Goal: Information Seeking & Learning: Find specific fact

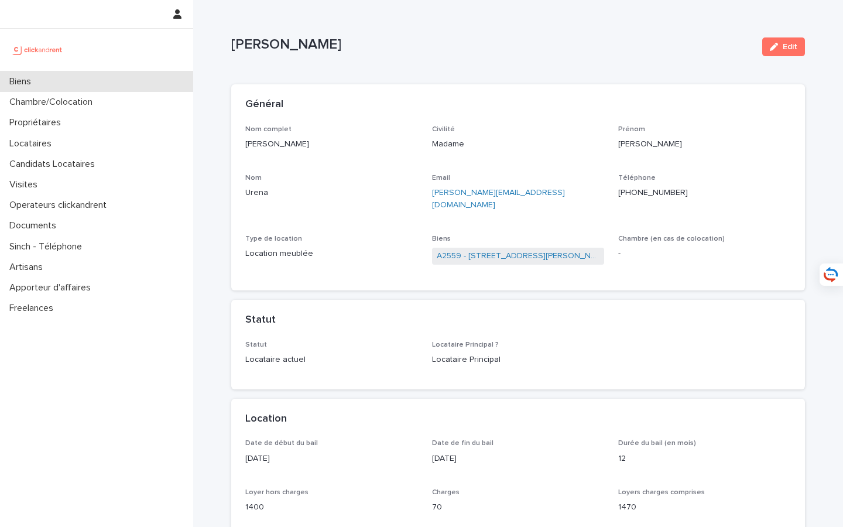
click at [120, 90] on div "Biens" at bounding box center [96, 81] width 193 height 20
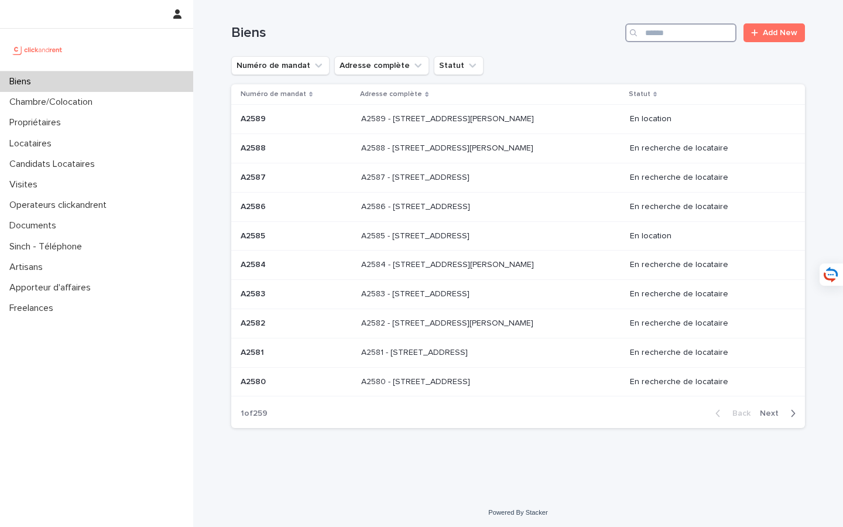
click at [668, 36] on input "Search" at bounding box center [680, 32] width 111 height 19
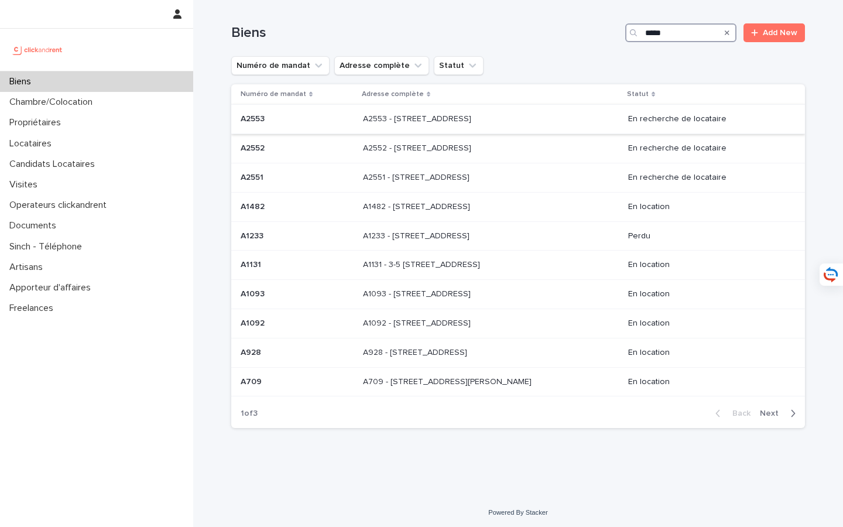
type input "*****"
click at [467, 129] on div "A2553 - [STREET_ADDRESS][GEOGRAPHIC_DATA] A2553 - [STREET_ADDRESS]" at bounding box center [491, 118] width 256 height 19
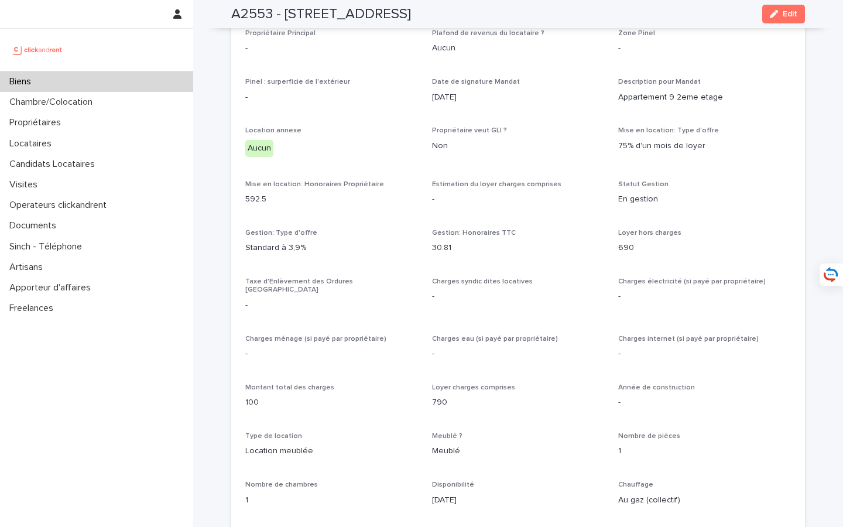
scroll to position [722, 0]
click at [87, 121] on div "Propriétaires" at bounding box center [96, 122] width 193 height 20
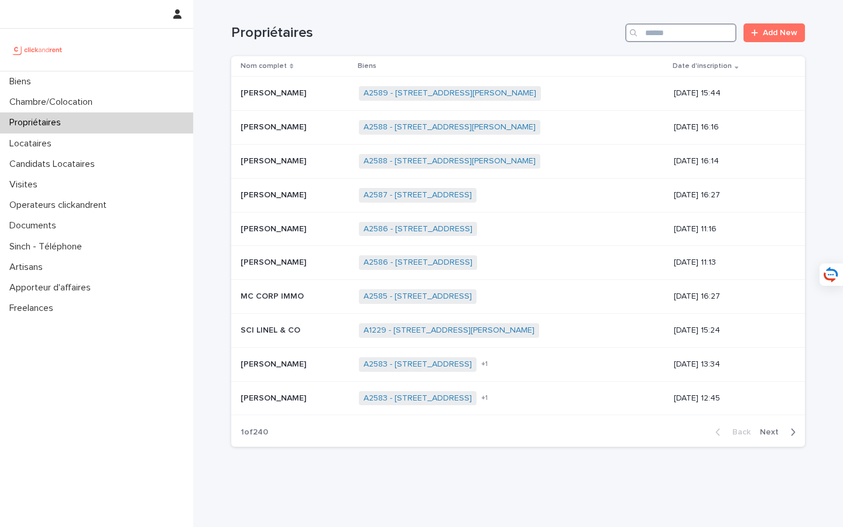
click at [677, 39] on input "Search" at bounding box center [680, 32] width 111 height 19
paste input "**********"
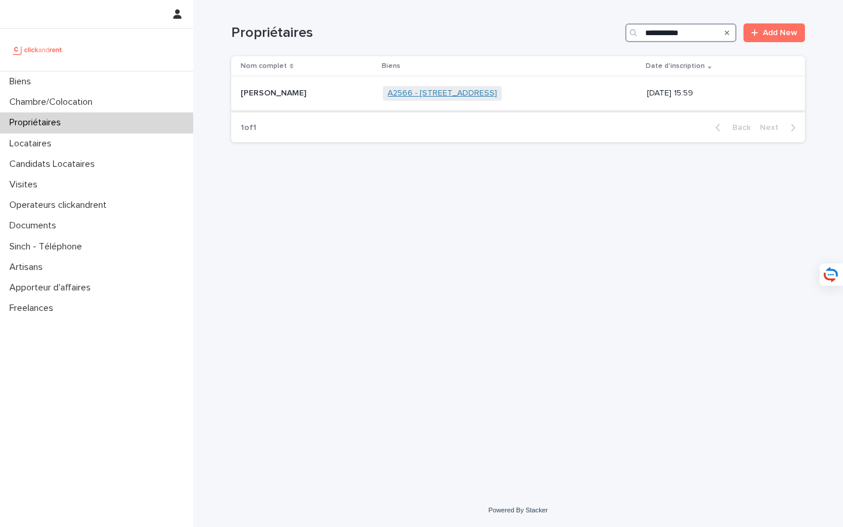
type input "**********"
click at [416, 92] on link "A2566 - [STREET_ADDRESS]" at bounding box center [441, 93] width 109 height 10
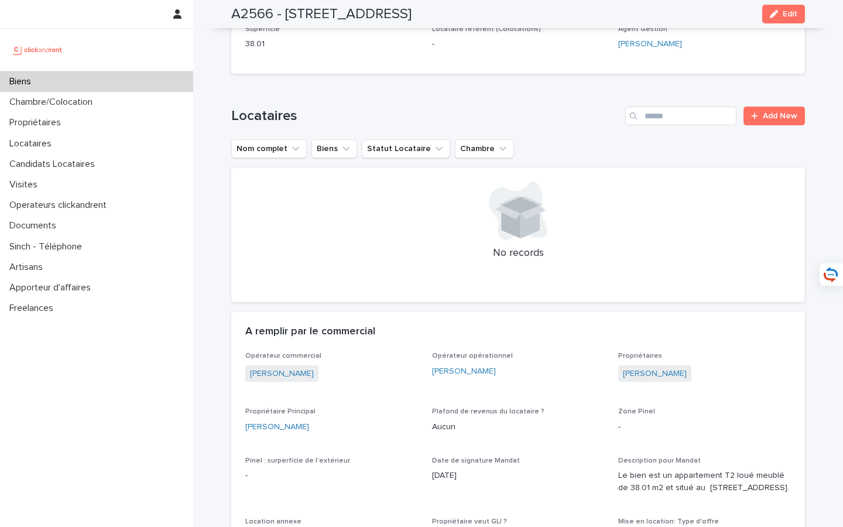
scroll to position [570, 0]
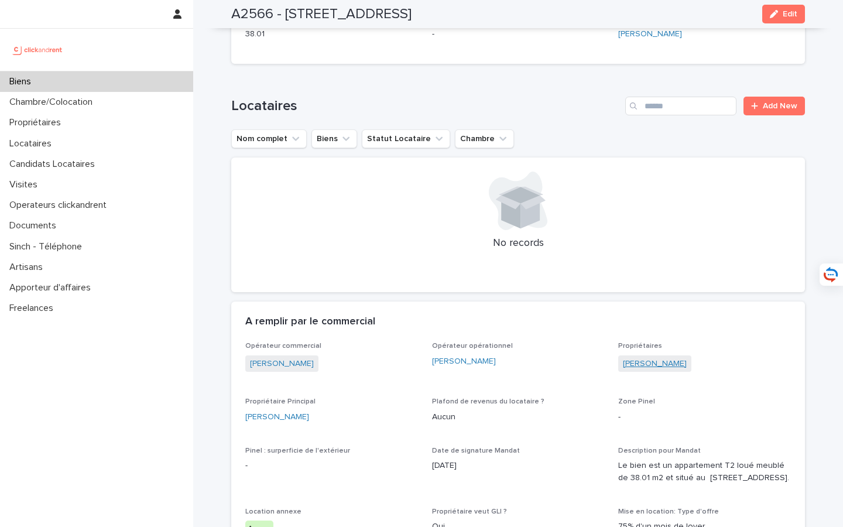
click at [651, 367] on link "[PERSON_NAME]" at bounding box center [655, 364] width 64 height 12
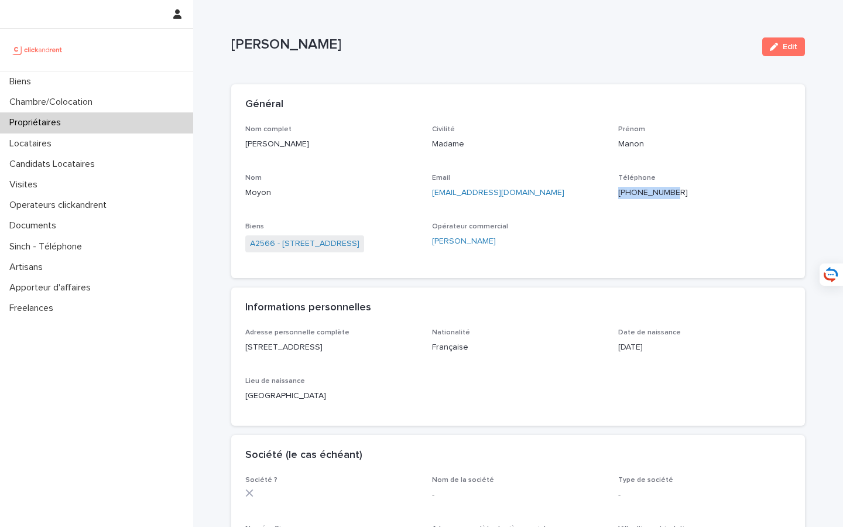
drag, startPoint x: 690, startPoint y: 194, endPoint x: 624, endPoint y: 194, distance: 66.1
click at [624, 194] on p "[PHONE_NUMBER]" at bounding box center [704, 193] width 173 height 12
copy ringoverc2c-84e06f14122c "[PHONE_NUMBER]"
click at [113, 87] on div "Biens" at bounding box center [96, 81] width 193 height 20
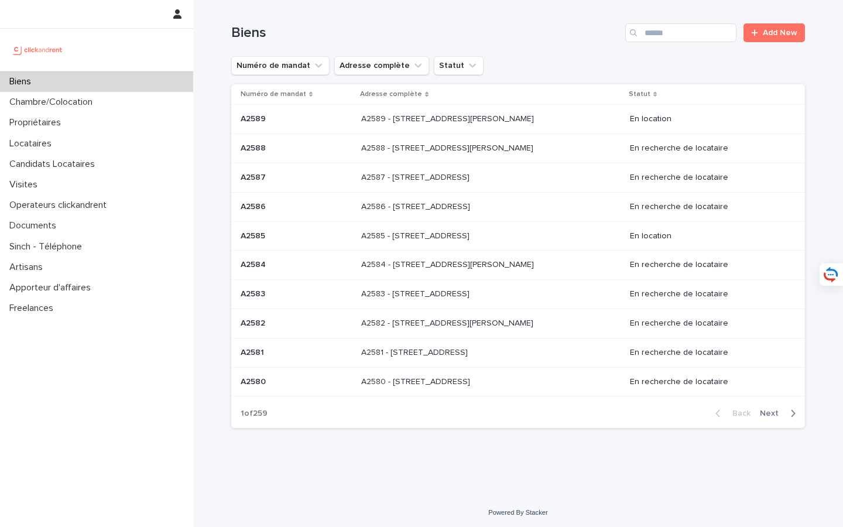
click at [696, 42] on div "Biens Add New" at bounding box center [517, 28] width 573 height 56
click at [693, 30] on input "Search" at bounding box center [680, 32] width 111 height 19
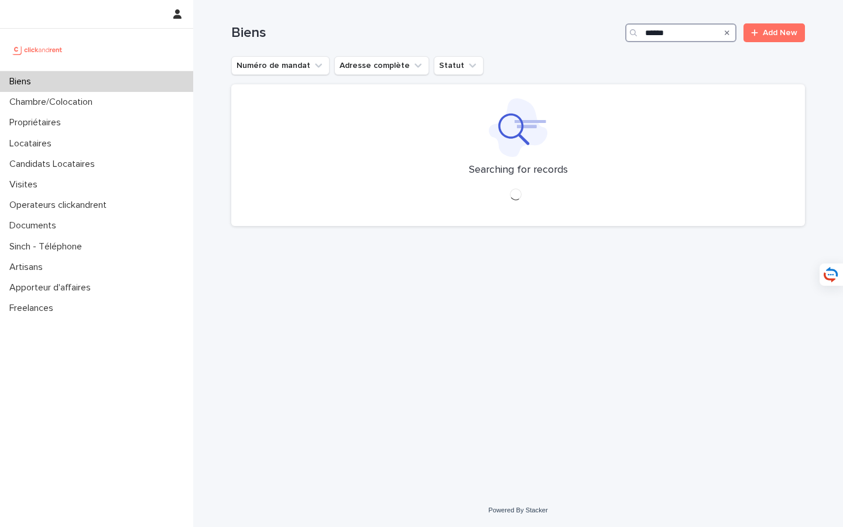
type input "*****"
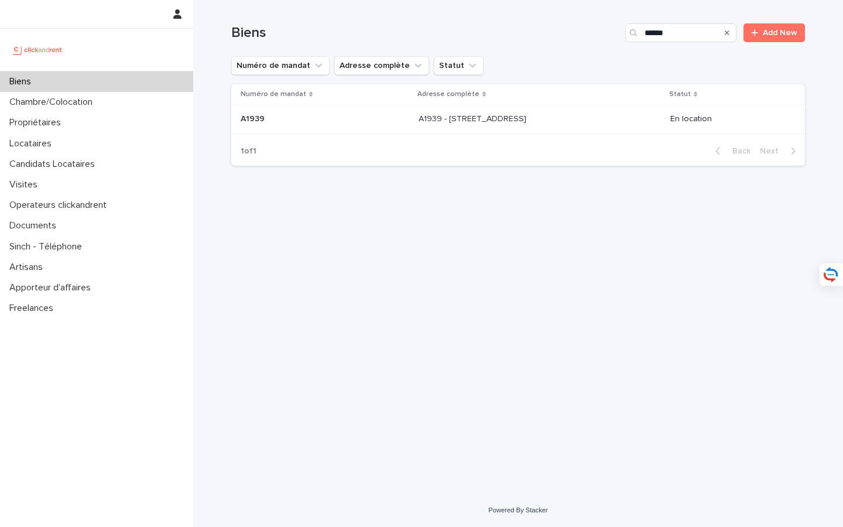
click at [535, 128] on div "A1939 - [STREET_ADDRESS][GEOGRAPHIC_DATA][STREET_ADDRESS]" at bounding box center [539, 118] width 242 height 19
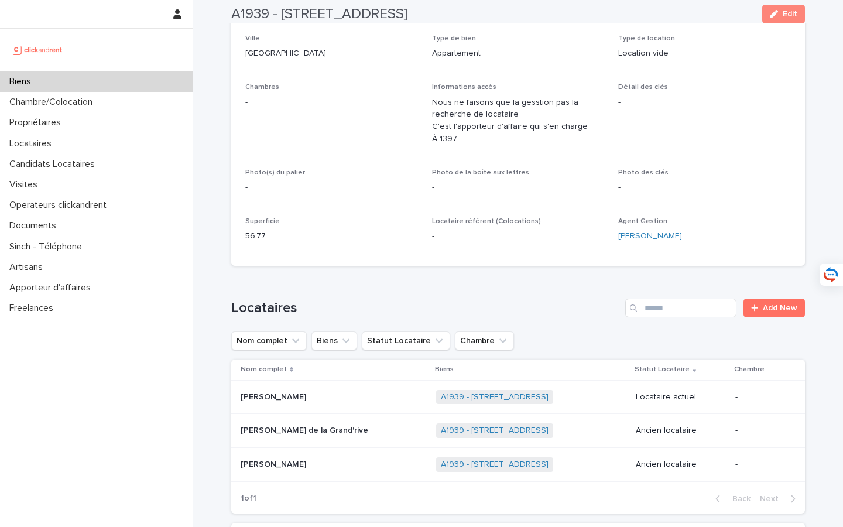
scroll to position [234, 0]
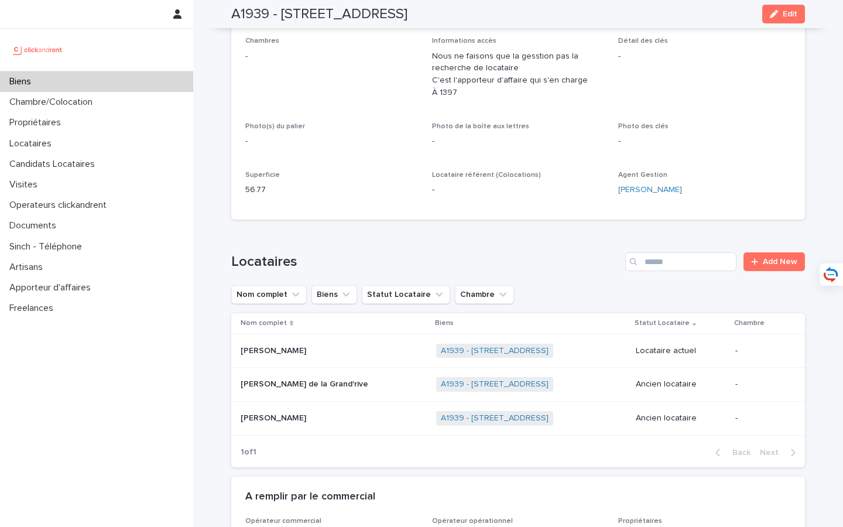
click at [304, 414] on p at bounding box center [313, 418] width 146 height 10
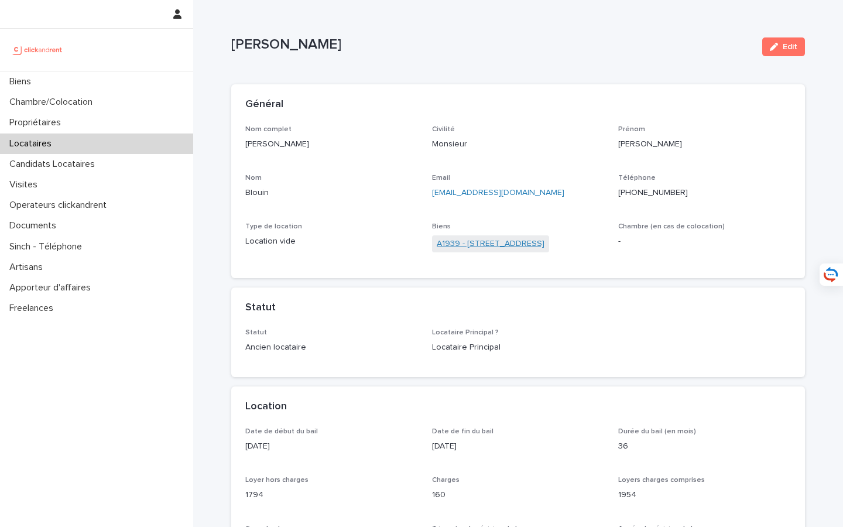
click at [491, 243] on link "A1939 - [STREET_ADDRESS]" at bounding box center [491, 244] width 108 height 12
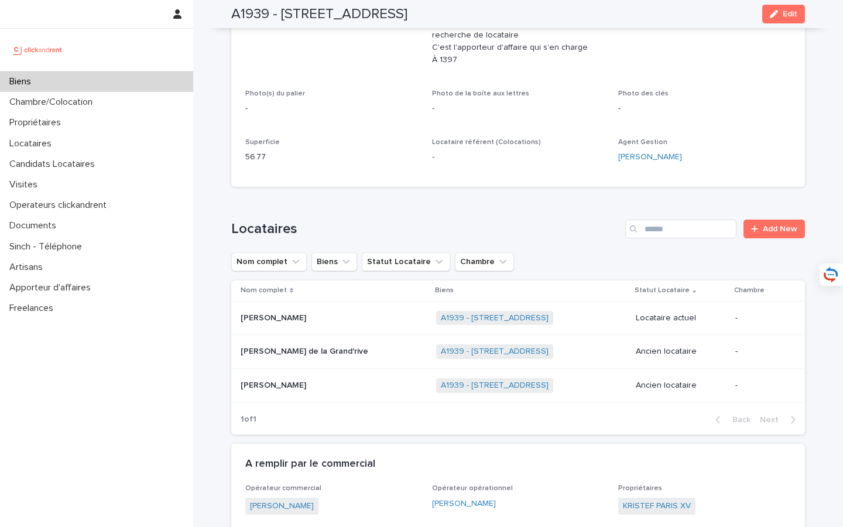
scroll to position [267, 0]
click at [106, 128] on div "Propriétaires" at bounding box center [96, 122] width 193 height 20
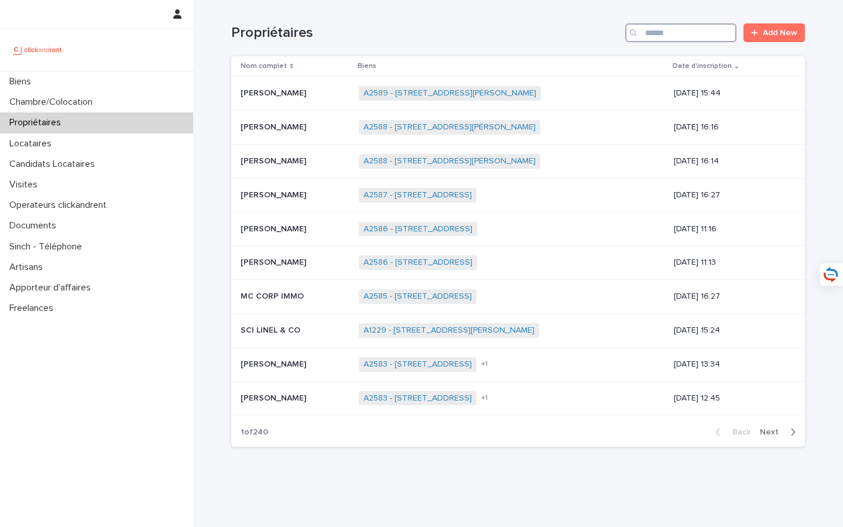
click at [673, 40] on input "Search" at bounding box center [680, 32] width 111 height 19
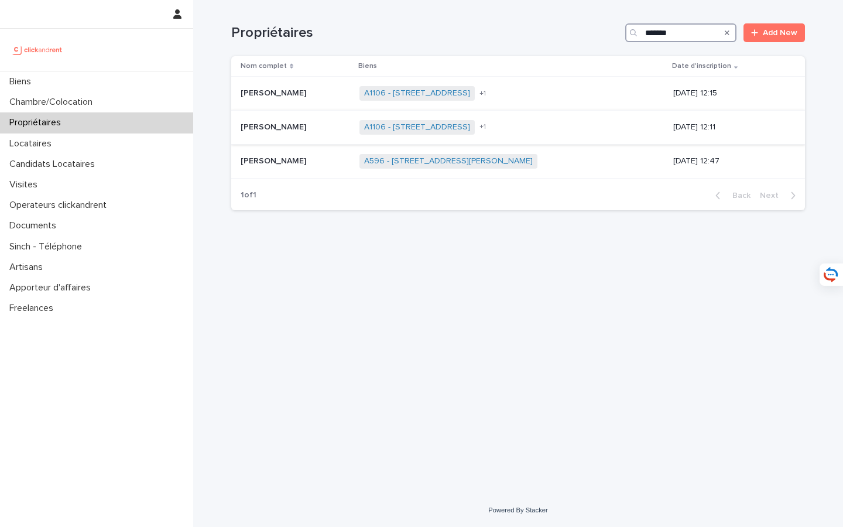
type input "*******"
click at [301, 133] on div "[PERSON_NAME] [PERSON_NAME]" at bounding box center [294, 127] width 109 height 19
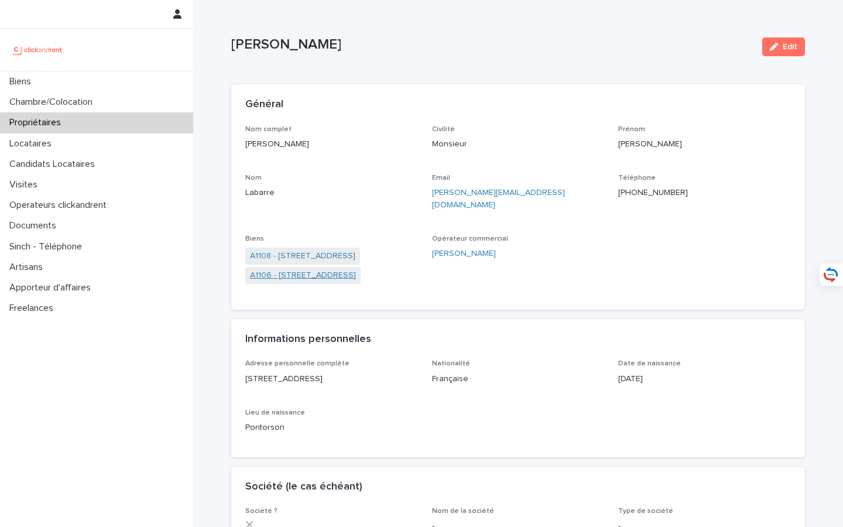
click at [356, 269] on link "A1106 - [STREET_ADDRESS]" at bounding box center [303, 275] width 106 height 12
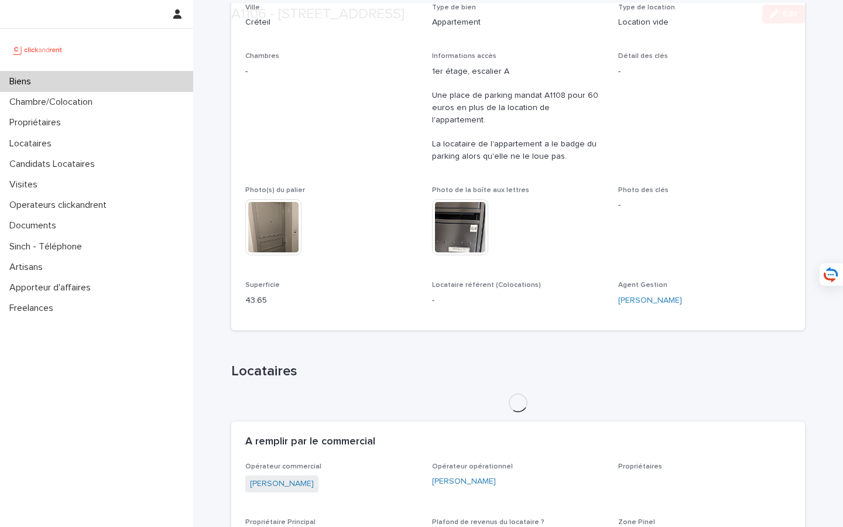
scroll to position [487, 0]
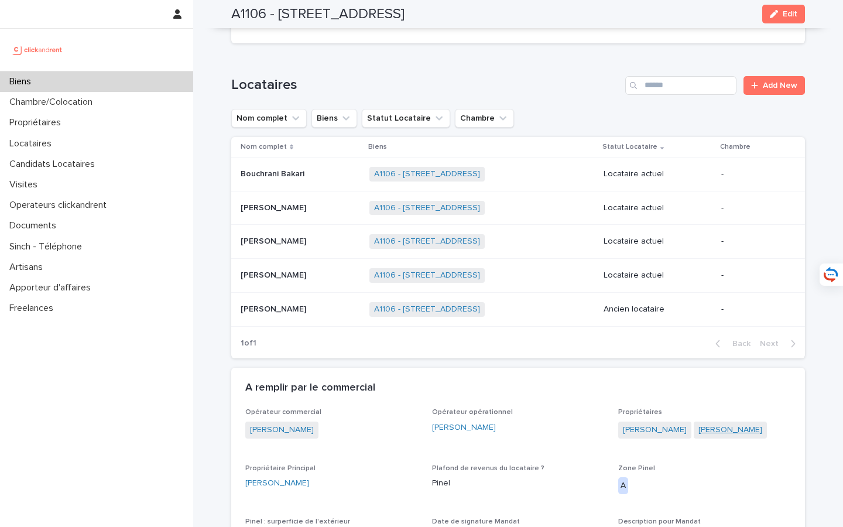
click at [727, 424] on link "[PERSON_NAME]" at bounding box center [730, 430] width 64 height 12
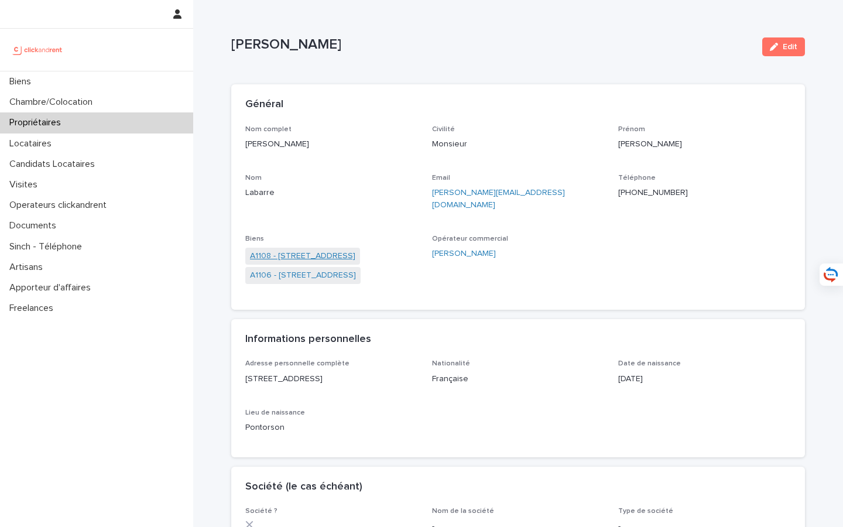
click at [329, 250] on link "A1108 - [STREET_ADDRESS]" at bounding box center [302, 256] width 105 height 12
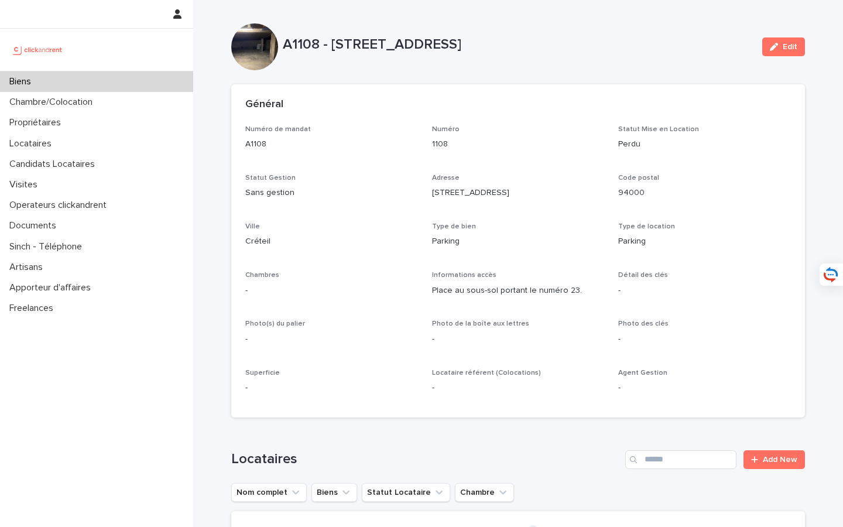
click at [146, 87] on div "Biens" at bounding box center [96, 81] width 193 height 20
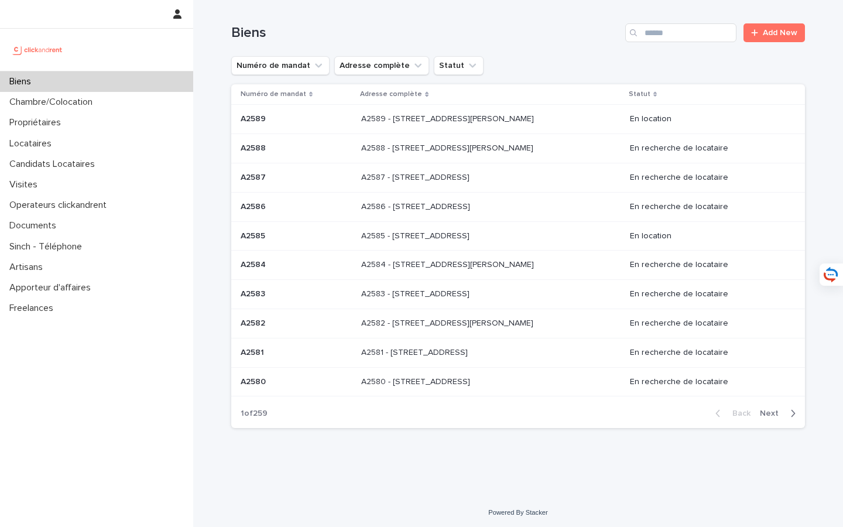
click at [690, 53] on div "Biens Add New" at bounding box center [517, 28] width 573 height 56
click at [681, 47] on div "Biens Add New" at bounding box center [517, 28] width 573 height 56
click at [670, 35] on input "Search" at bounding box center [680, 32] width 111 height 19
type input "*****"
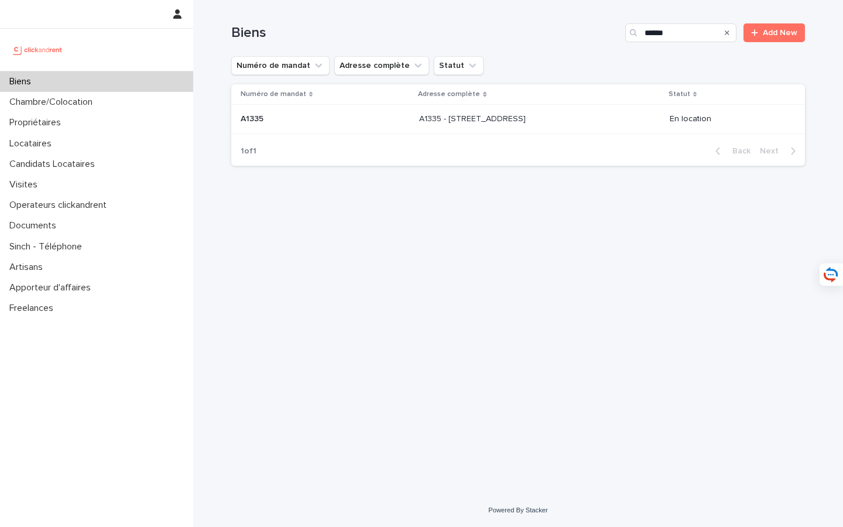
click at [493, 122] on p "A1335 - [STREET_ADDRESS]" at bounding box center [473, 118] width 109 height 12
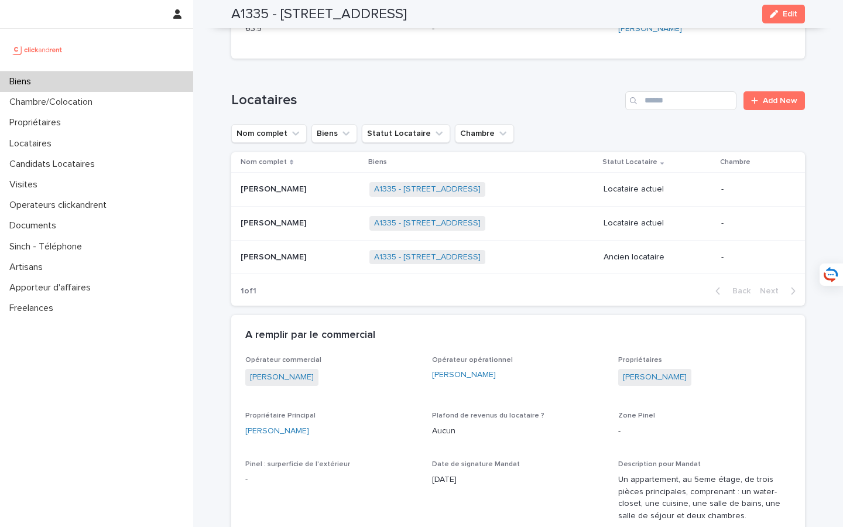
scroll to position [602, 0]
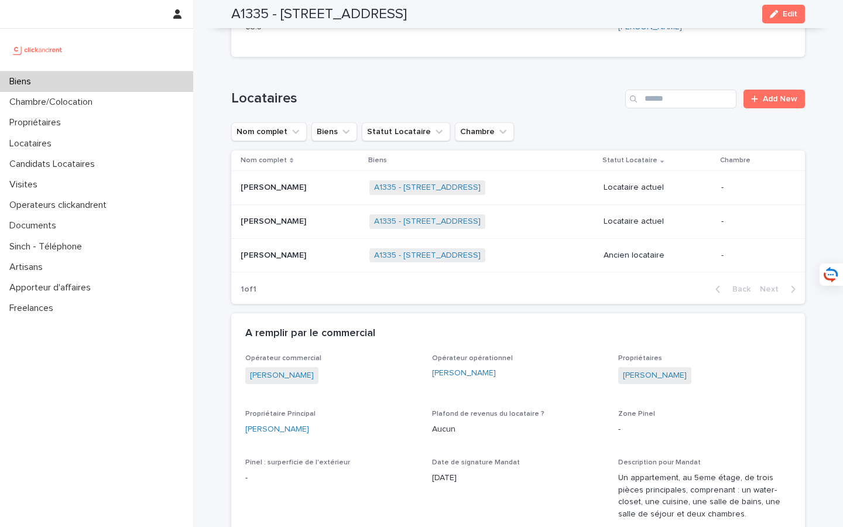
click at [106, 83] on div "Biens" at bounding box center [96, 81] width 193 height 20
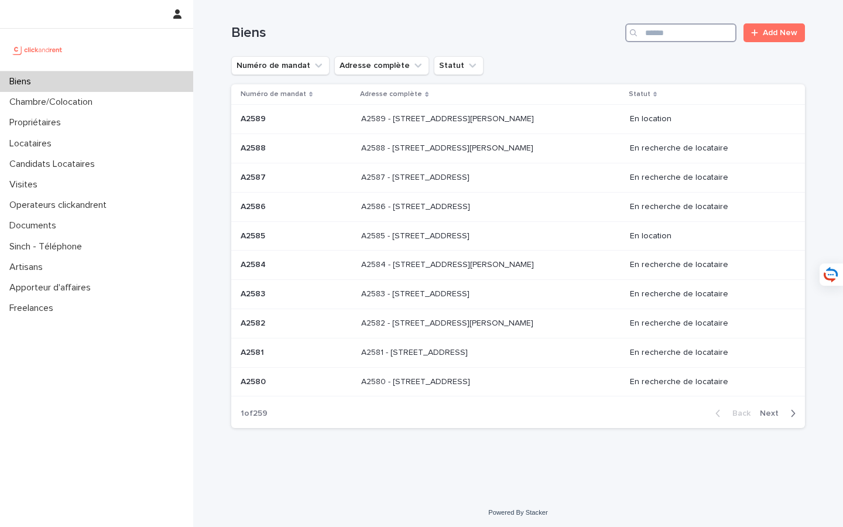
click at [690, 31] on input "Search" at bounding box center [680, 32] width 111 height 19
type input "**"
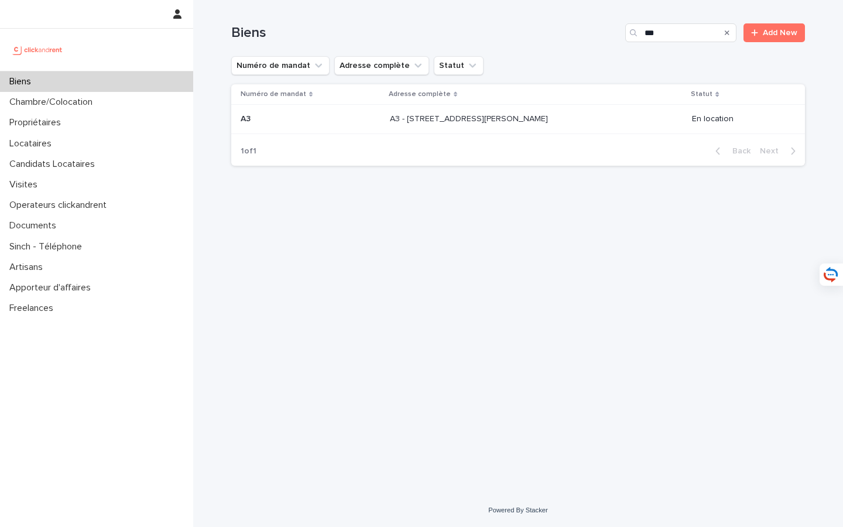
click at [503, 115] on p "A3 - [STREET_ADDRESS][PERSON_NAME]" at bounding box center [470, 118] width 160 height 12
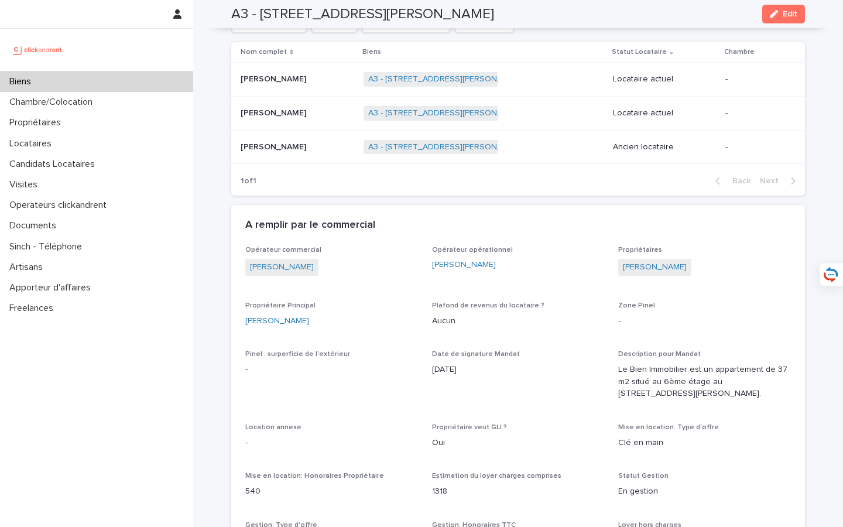
scroll to position [530, 0]
click at [656, 273] on link "[PERSON_NAME]" at bounding box center [655, 266] width 64 height 12
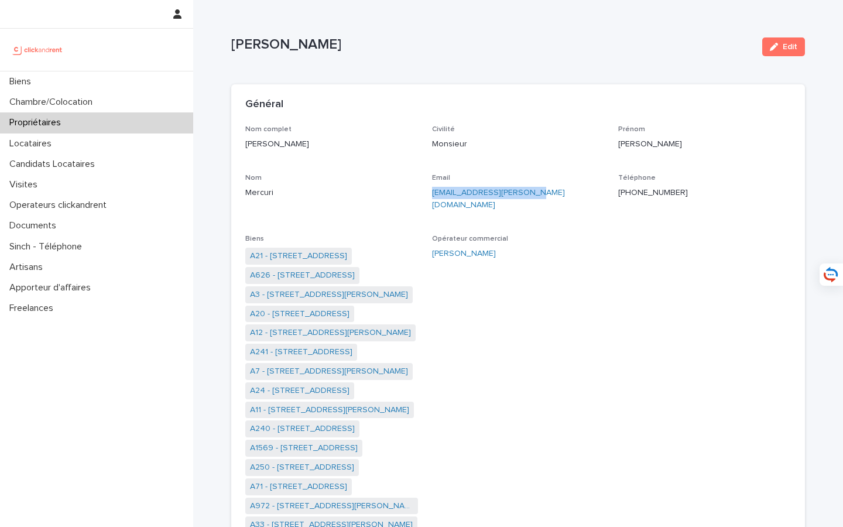
drag, startPoint x: 537, startPoint y: 187, endPoint x: 429, endPoint y: 191, distance: 107.7
click at [429, 191] on div "Nom complet [PERSON_NAME] Civilité Monsieur [PERSON_NAME] Mercuri Email [EMAIL_…" at bounding box center [517, 459] width 545 height 669
copy link "[EMAIL_ADDRESS][PERSON_NAME][DOMAIN_NAME]"
click at [307, 288] on link "A3 - [STREET_ADDRESS][PERSON_NAME]" at bounding box center [329, 294] width 158 height 12
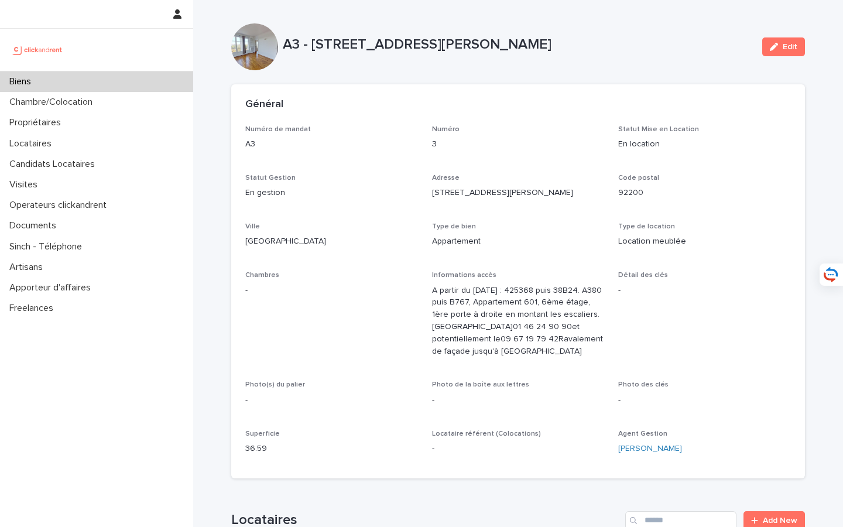
scroll to position [286, 0]
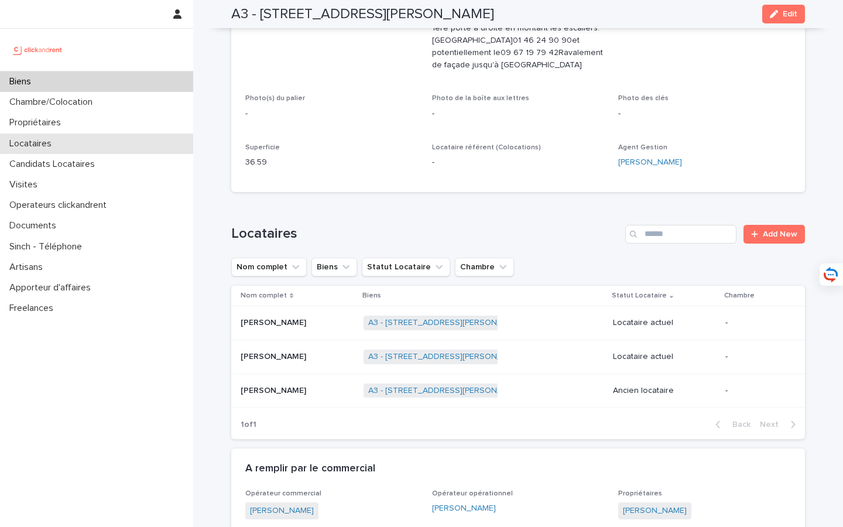
click at [88, 142] on div "Locataires" at bounding box center [96, 143] width 193 height 20
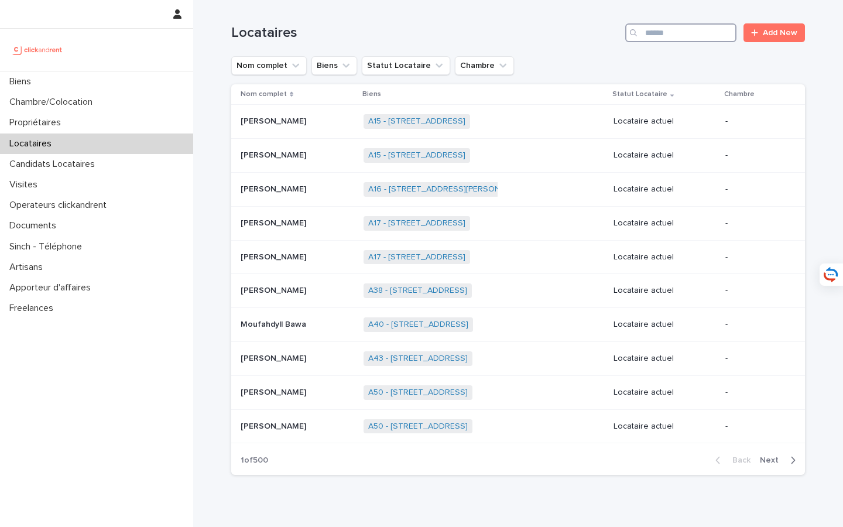
click at [683, 34] on input "Search" at bounding box center [680, 32] width 111 height 19
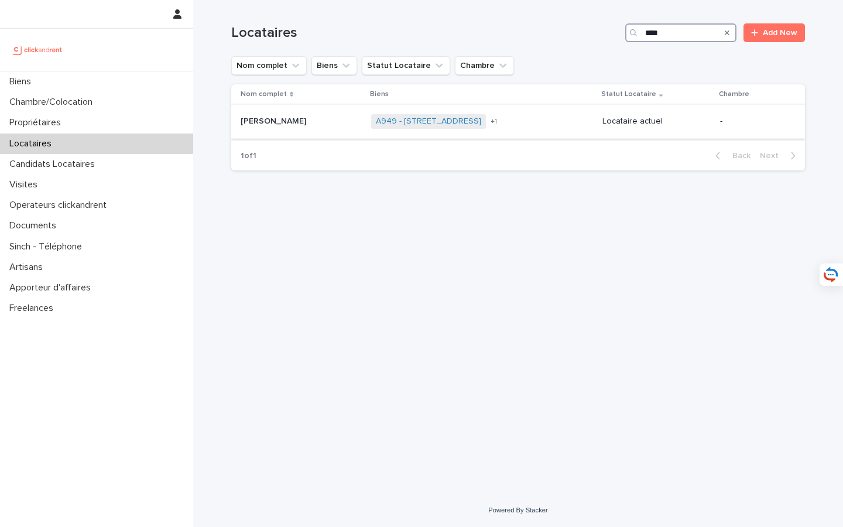
type input "****"
click at [304, 125] on p at bounding box center [300, 121] width 121 height 10
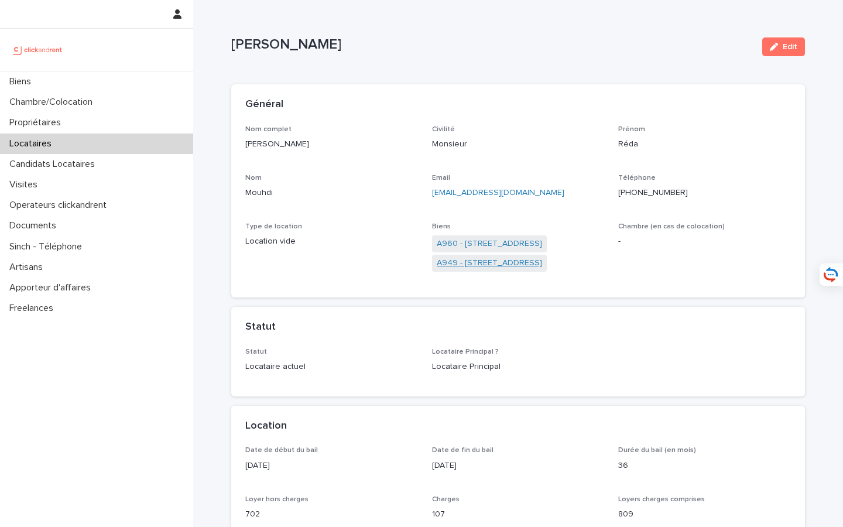
click at [491, 262] on link "A949 - [STREET_ADDRESS]" at bounding box center [489, 263] width 105 height 12
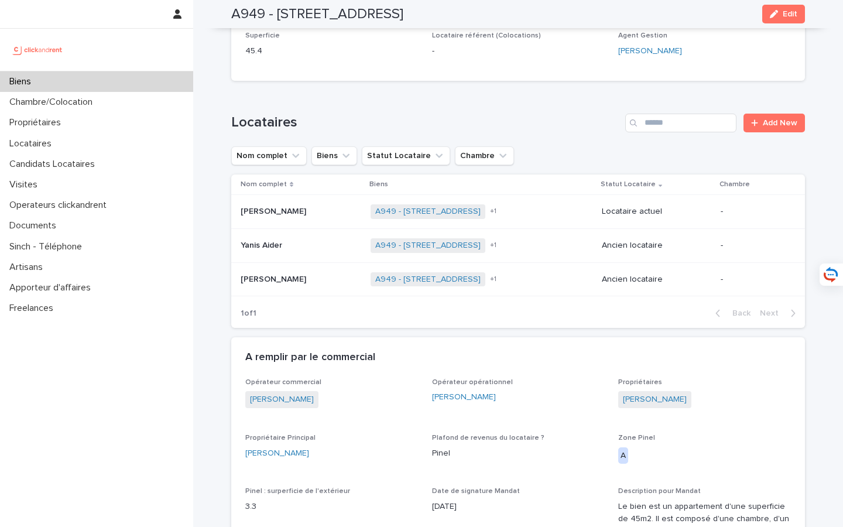
scroll to position [734, 0]
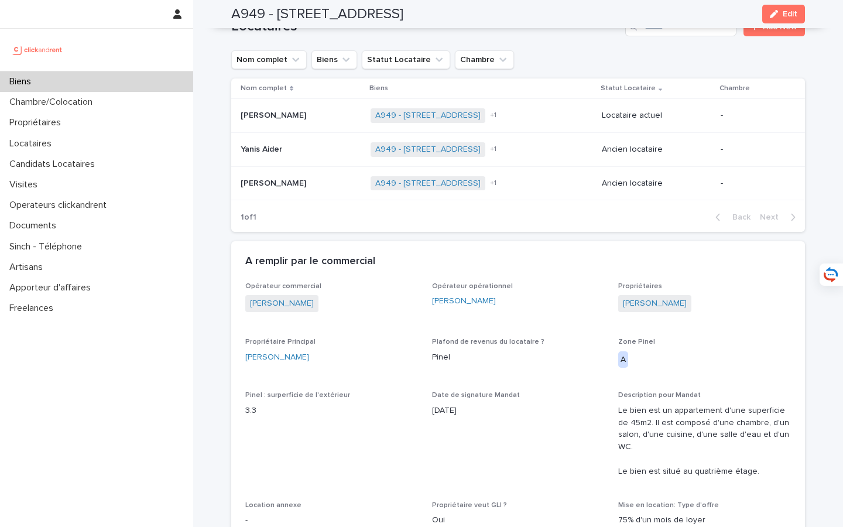
click at [136, 83] on div "Biens" at bounding box center [96, 81] width 193 height 20
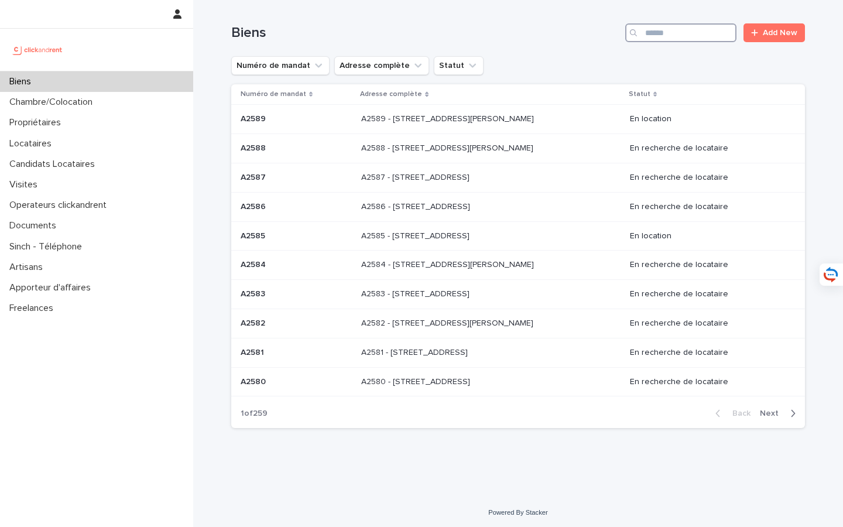
click at [692, 38] on input "Search" at bounding box center [680, 32] width 111 height 19
type input "*****"
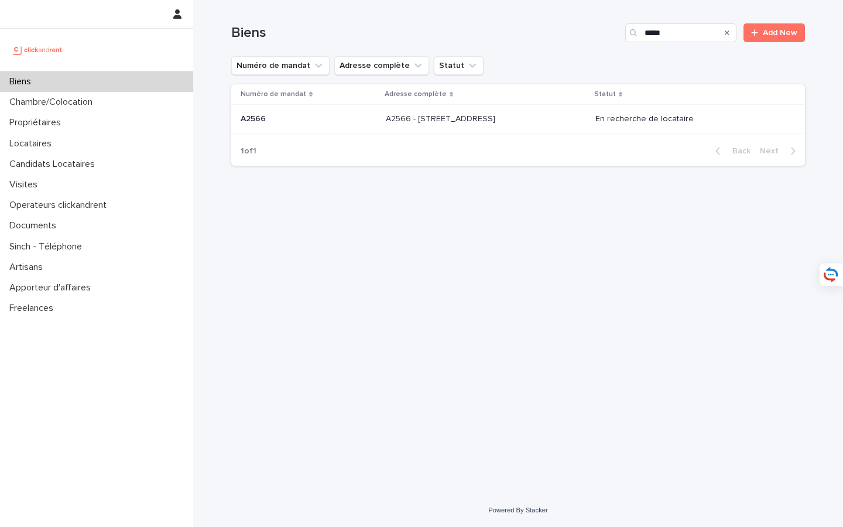
click at [497, 119] on p "A2566 - [STREET_ADDRESS]" at bounding box center [442, 118] width 112 height 12
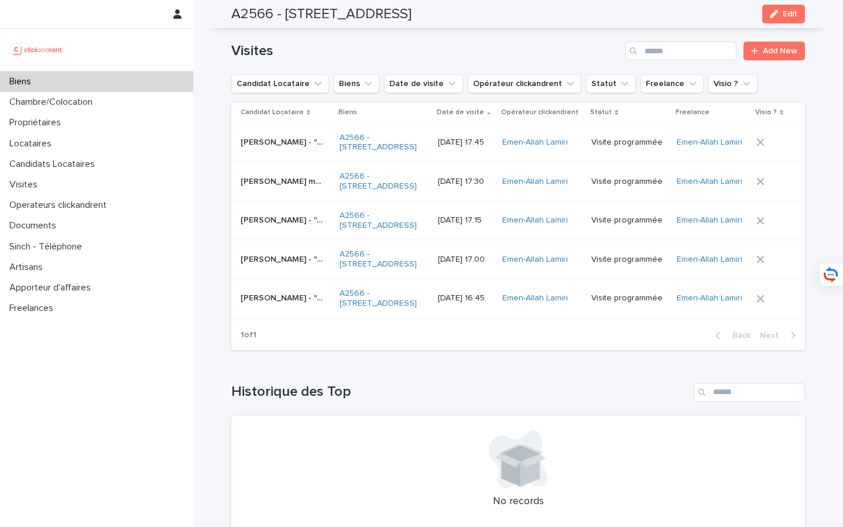
scroll to position [4372, 0]
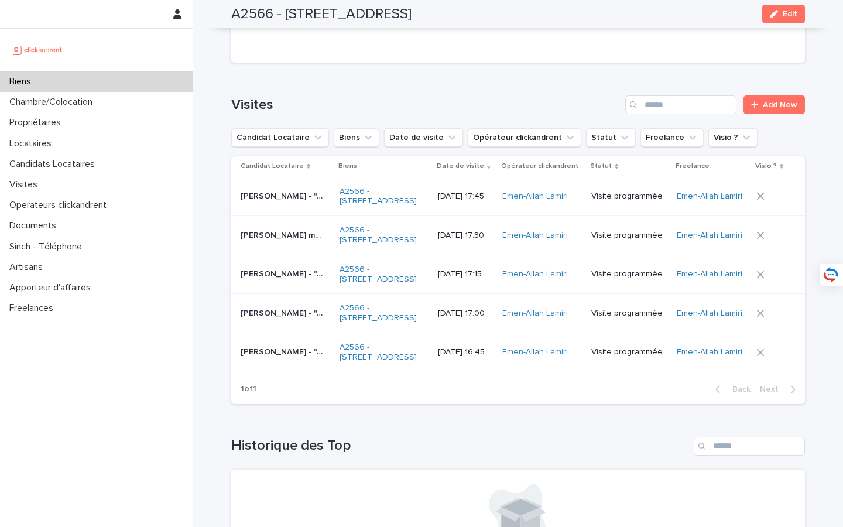
click at [109, 82] on div "Biens" at bounding box center [96, 81] width 193 height 20
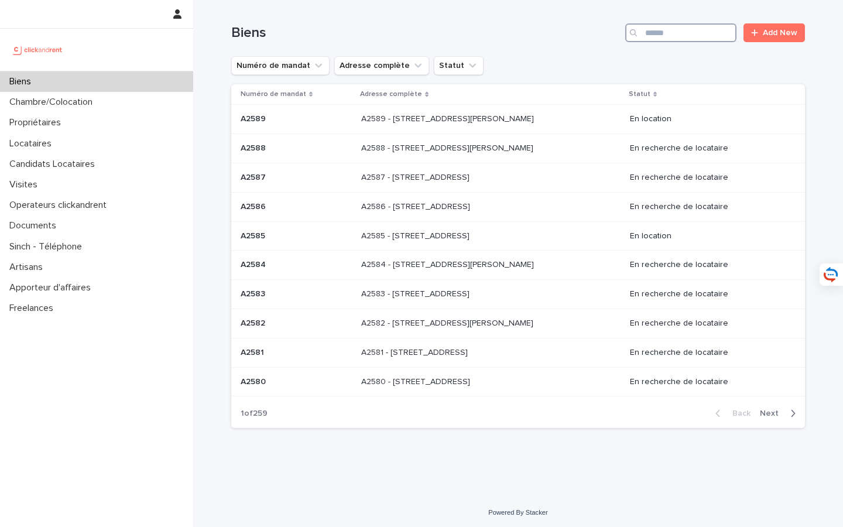
click at [661, 24] on input "Search" at bounding box center [680, 32] width 111 height 19
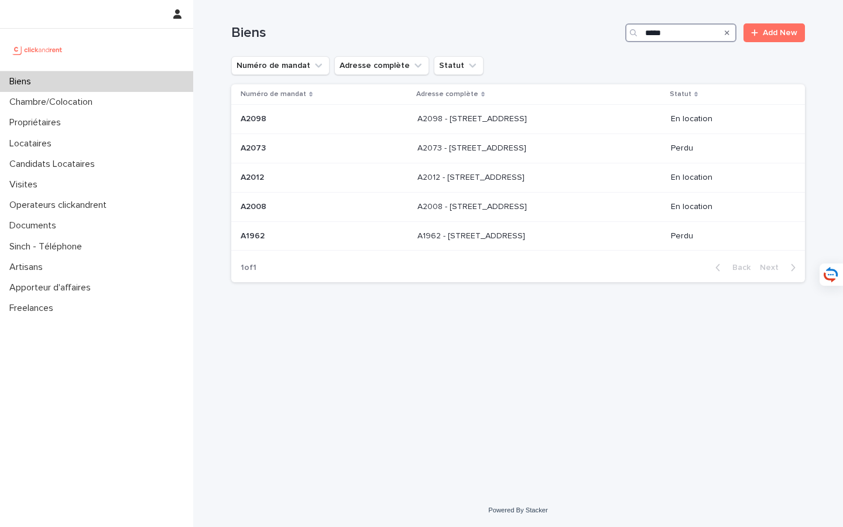
type input "*****"
click at [149, 87] on div "Biens" at bounding box center [96, 81] width 193 height 20
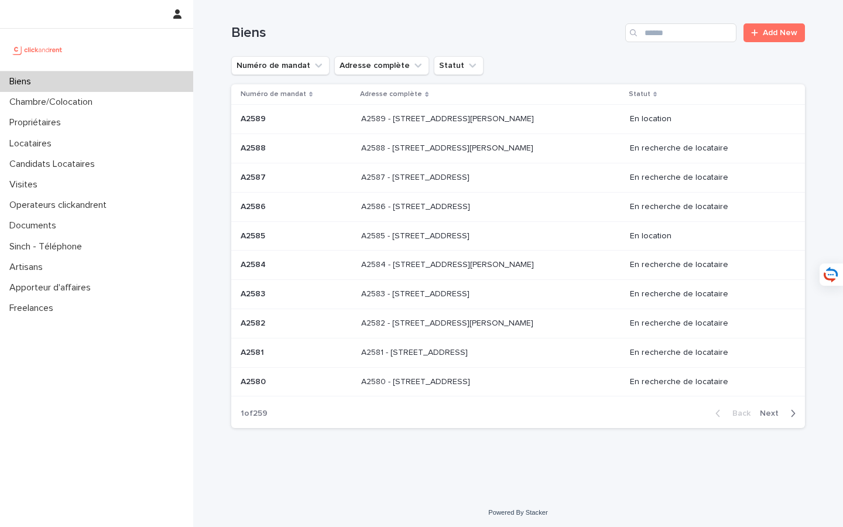
click at [657, 42] on div "Biens Add New" at bounding box center [517, 28] width 573 height 56
click at [663, 29] on input "Search" at bounding box center [680, 32] width 111 height 19
type input "*****"
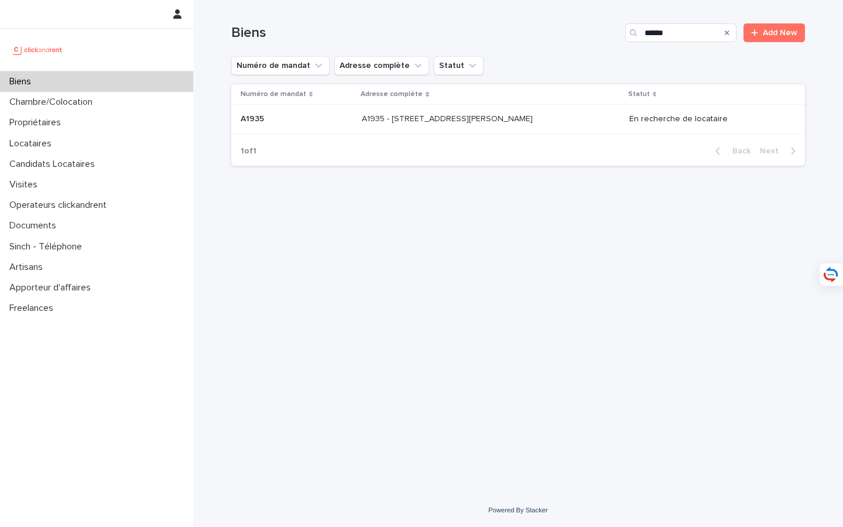
click at [513, 118] on p "A1935 - [STREET_ADDRESS][PERSON_NAME]" at bounding box center [448, 118] width 173 height 12
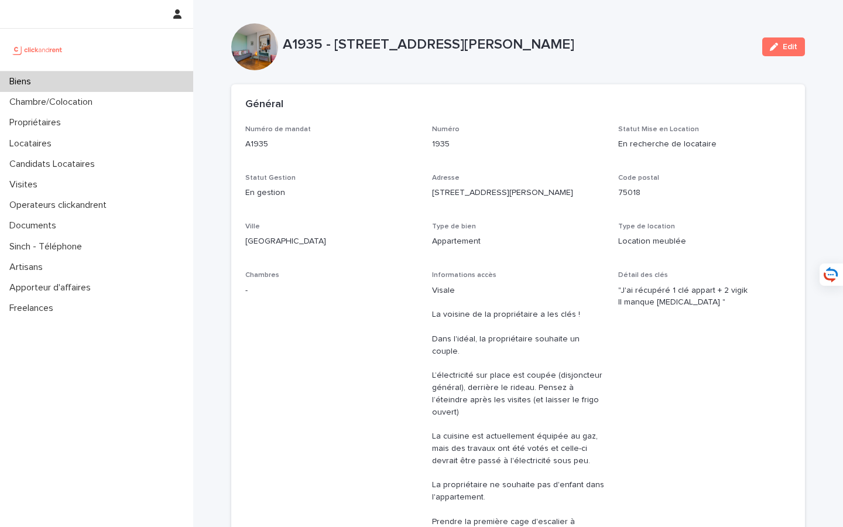
drag, startPoint x: 334, startPoint y: 46, endPoint x: 608, endPoint y: 46, distance: 274.4
click at [608, 46] on p "A1935 - [STREET_ADDRESS][PERSON_NAME]" at bounding box center [518, 44] width 470 height 17
copy p "[STREET_ADDRESS][PERSON_NAME]"
